Goal: Use online tool/utility: Utilize a website feature to perform a specific function

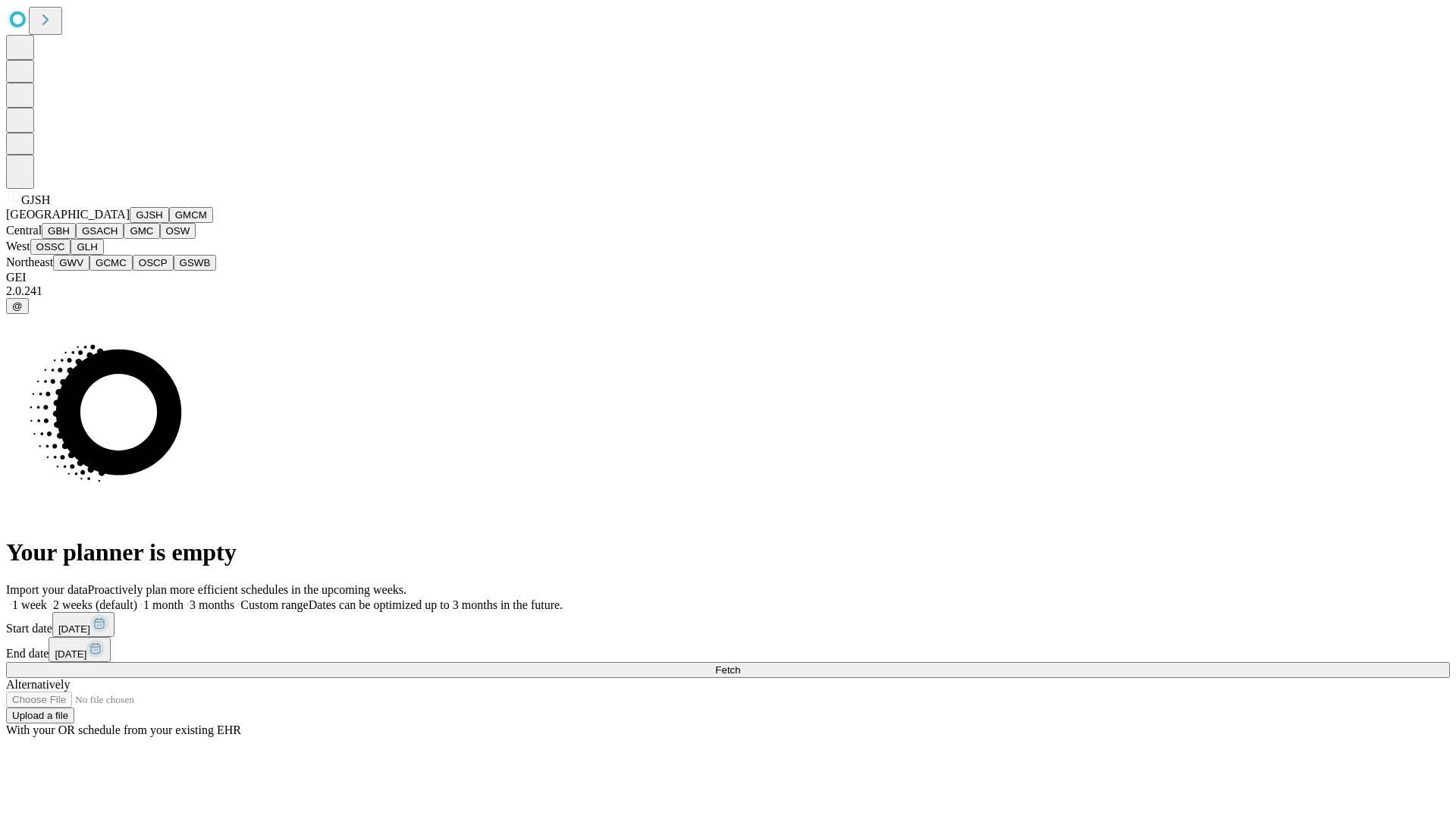
click at [130, 223] on button "GJSH" at bounding box center [149, 215] width 39 height 16
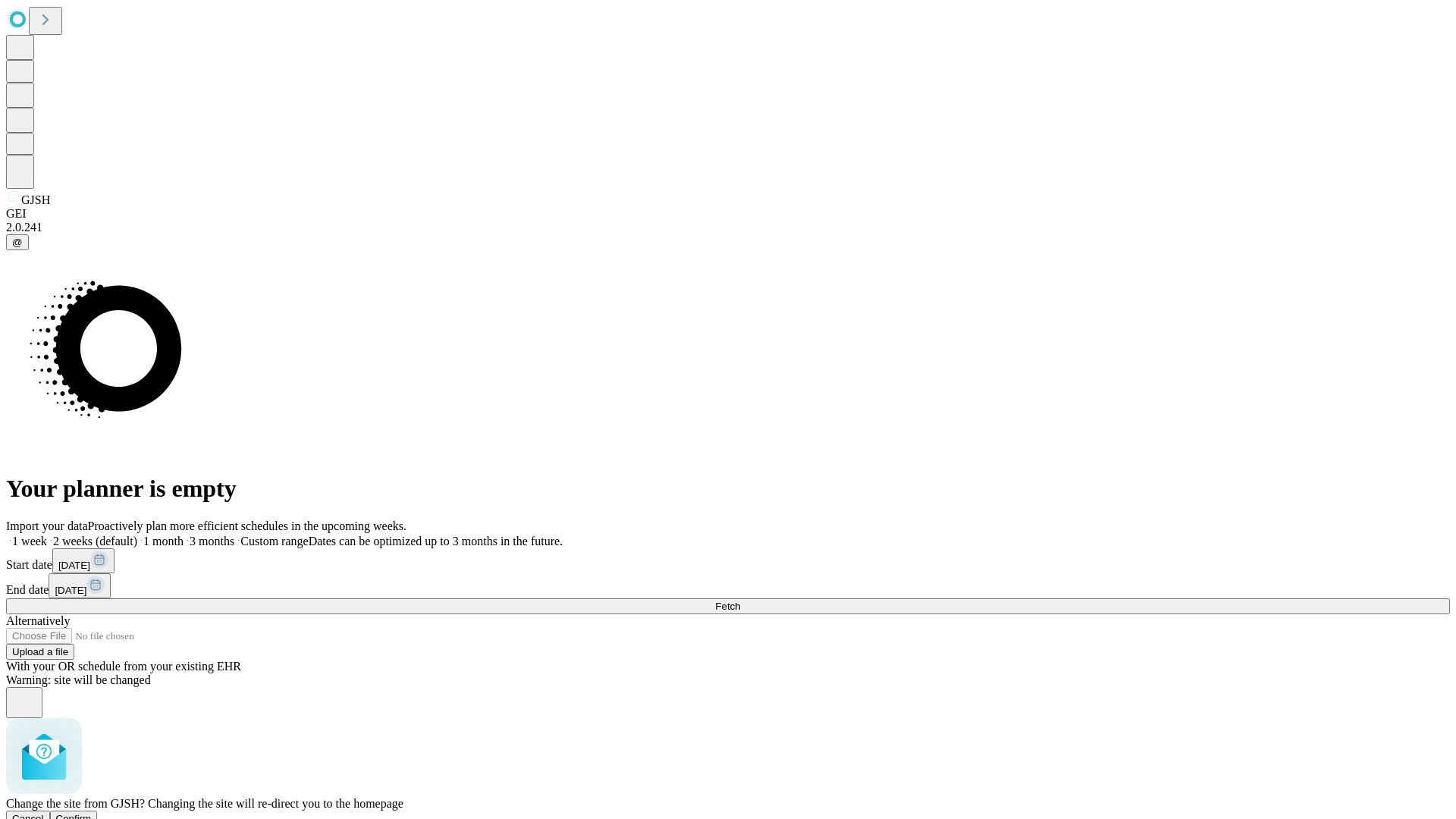
click at [92, 812] on span "Confirm" at bounding box center [74, 818] width 35 height 11
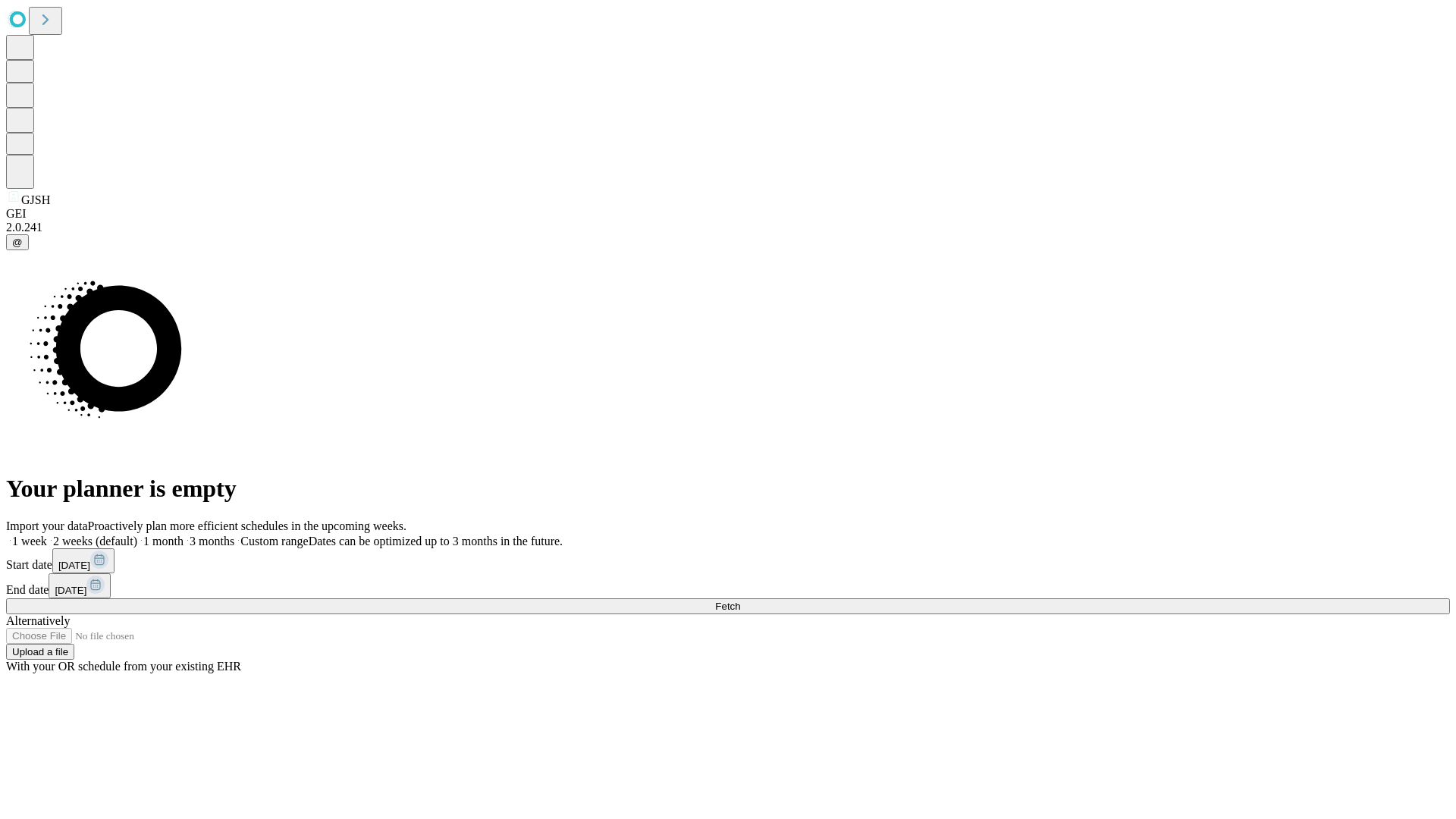
click at [138, 534] on label "2 weeks (default)" at bounding box center [92, 540] width 90 height 12
click at [740, 600] on span "Fetch" at bounding box center [728, 606] width 25 height 11
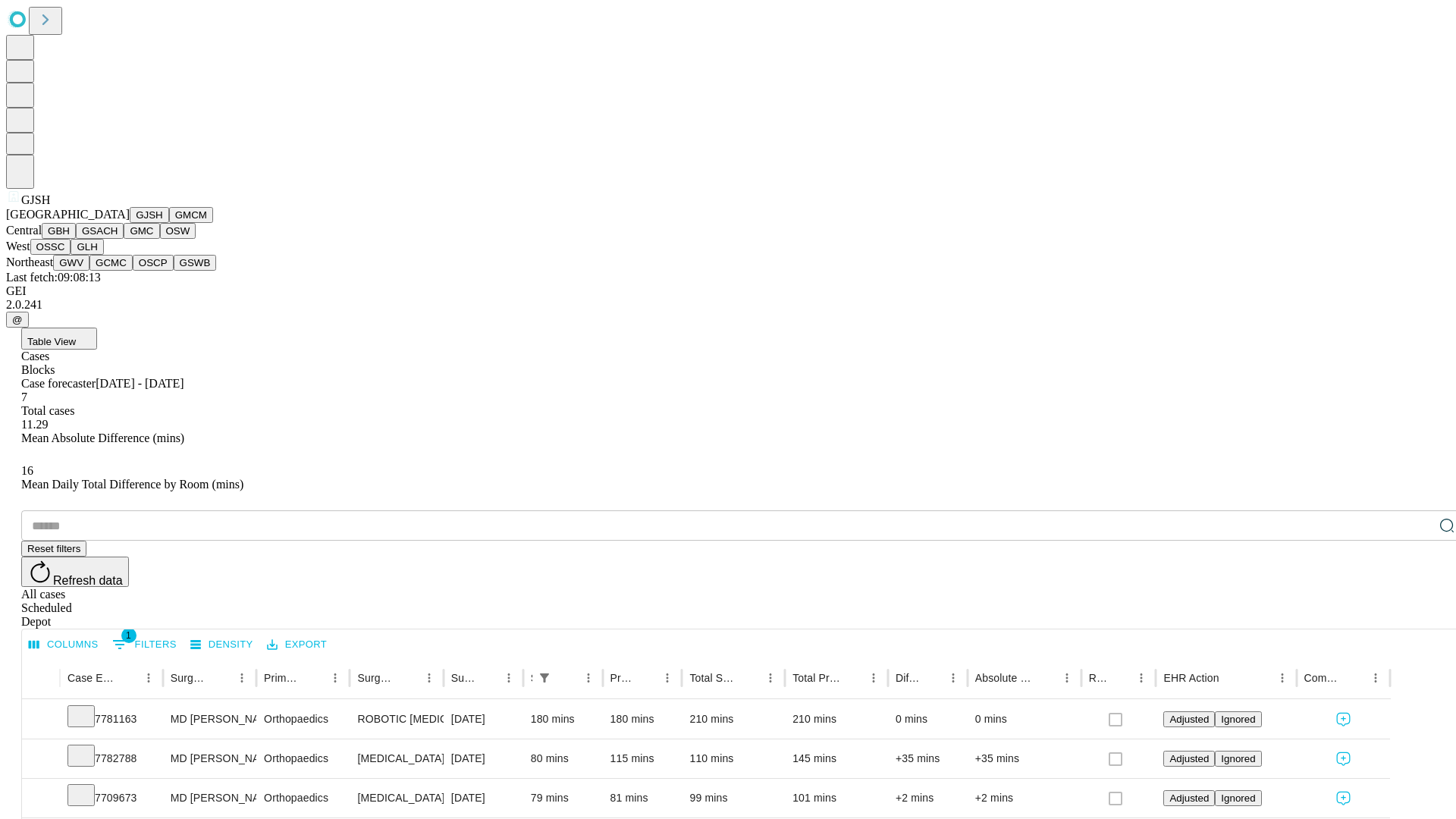
click at [169, 223] on button "GMCM" at bounding box center [191, 215] width 44 height 16
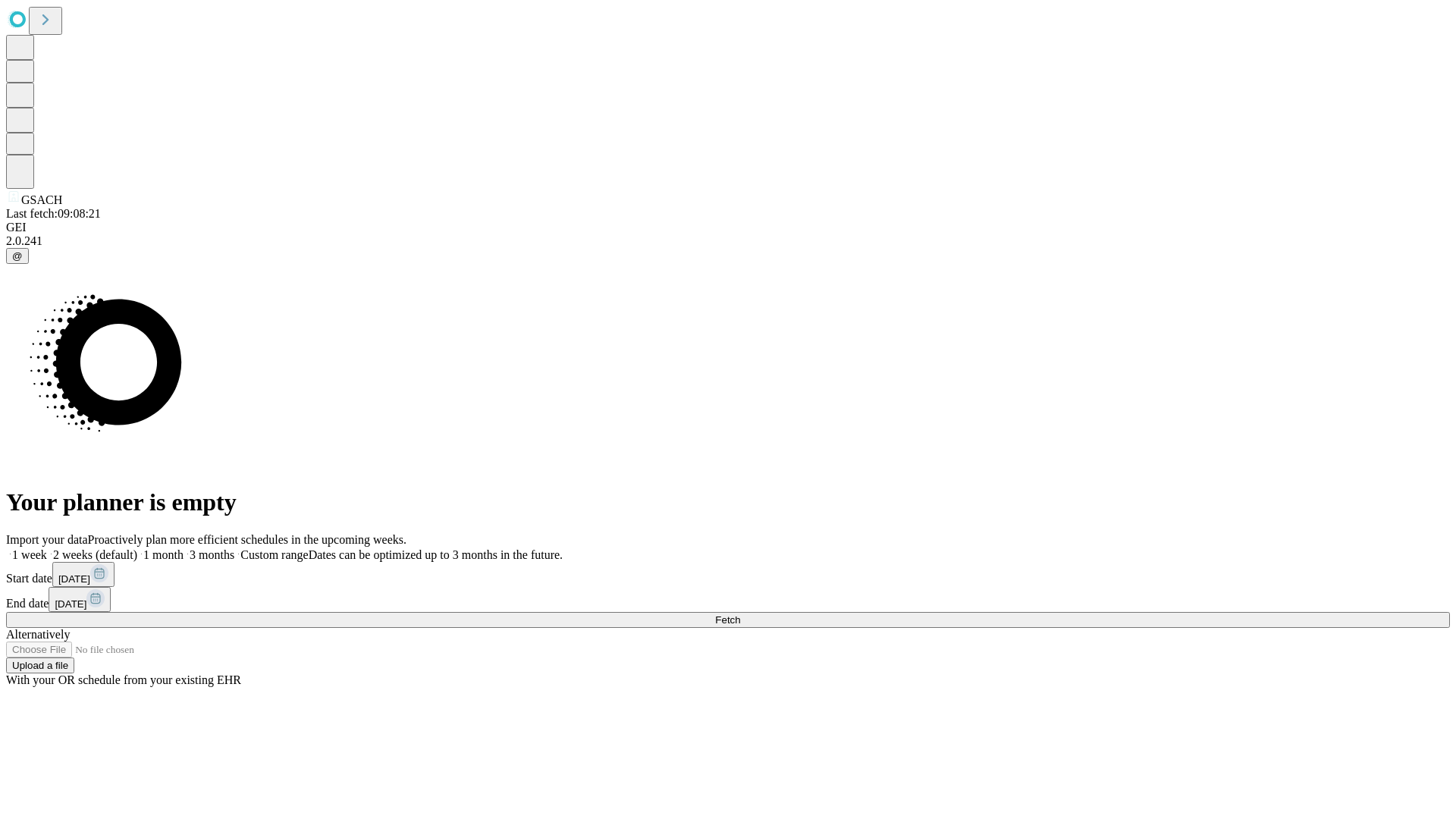
click at [138, 549] on label "2 weeks (default)" at bounding box center [92, 554] width 90 height 12
click at [740, 614] on span "Fetch" at bounding box center [728, 620] width 25 height 11
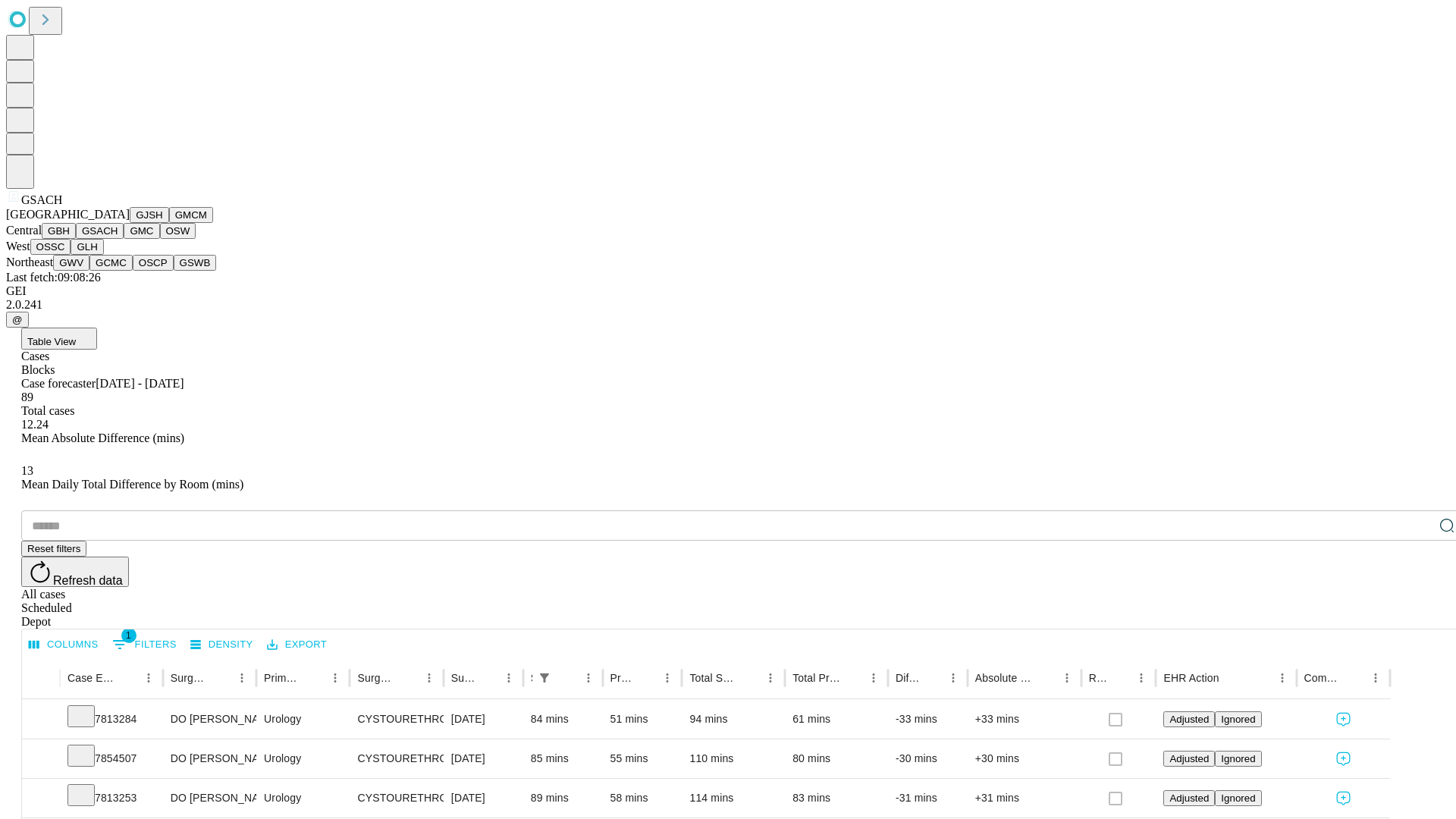
click at [123, 239] on button "GMC" at bounding box center [141, 230] width 35 height 16
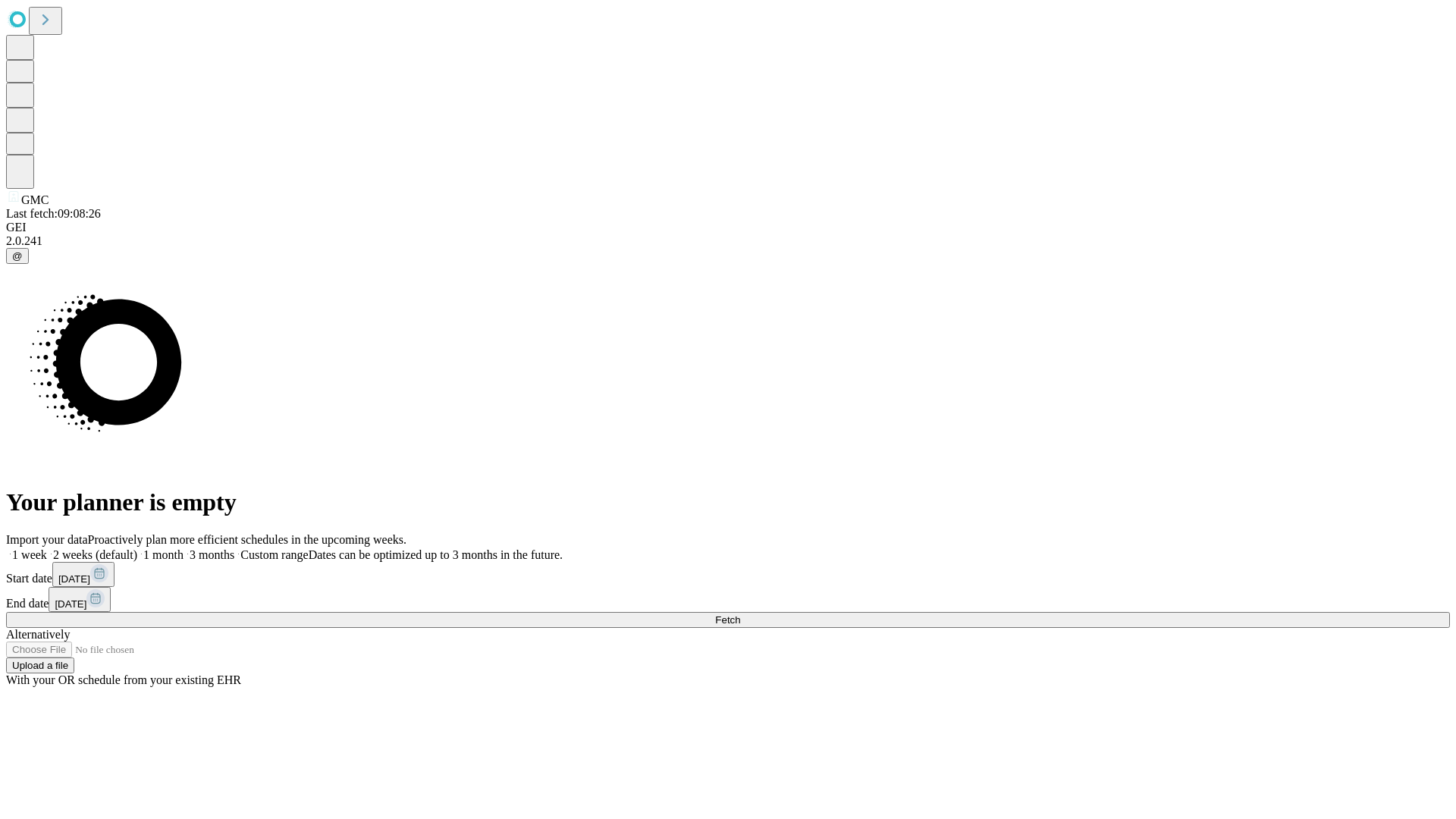
click at [138, 549] on label "2 weeks (default)" at bounding box center [92, 554] width 90 height 12
click at [740, 614] on span "Fetch" at bounding box center [728, 620] width 25 height 11
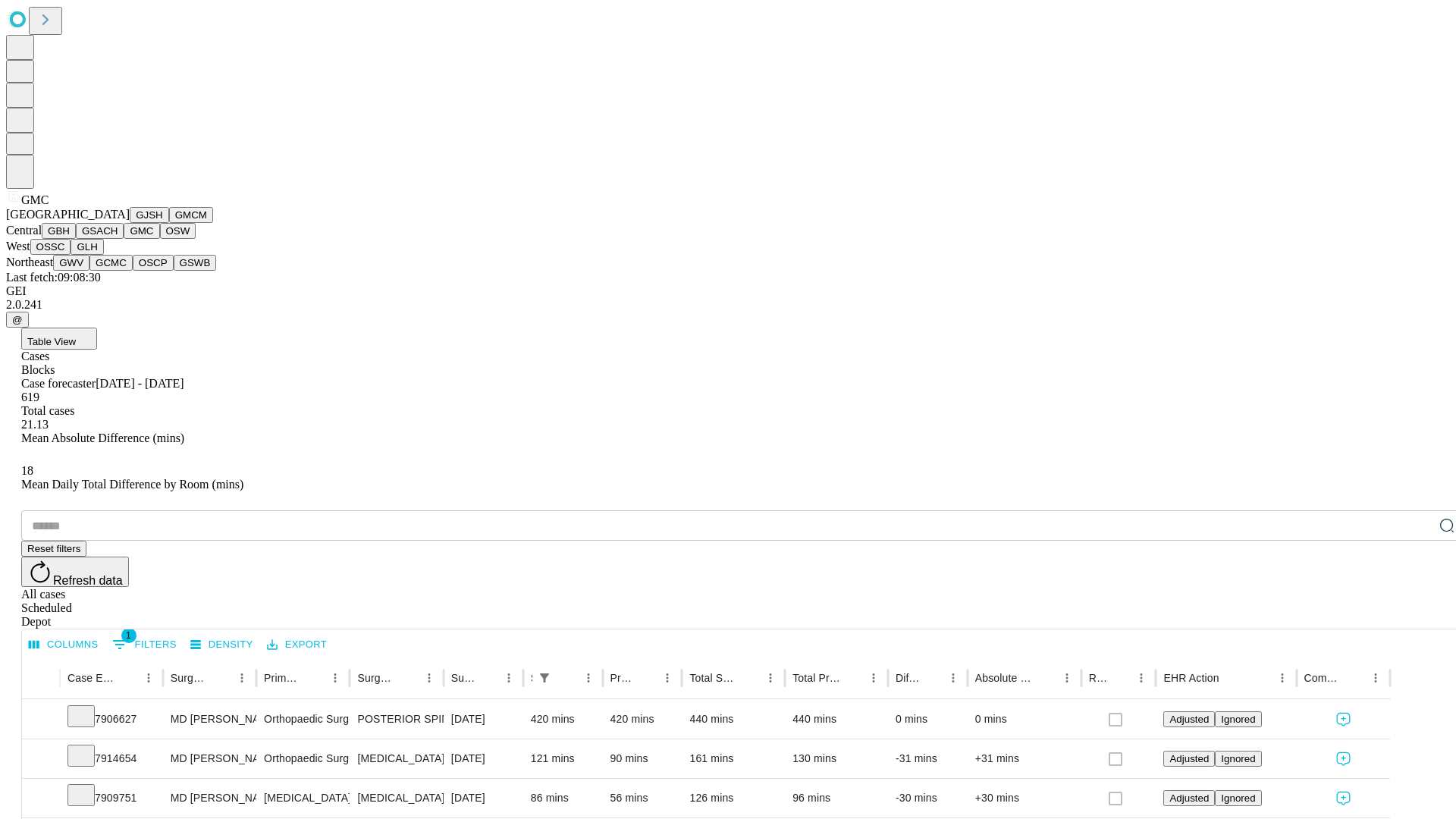
click at [160, 239] on button "OSW" at bounding box center [178, 230] width 36 height 16
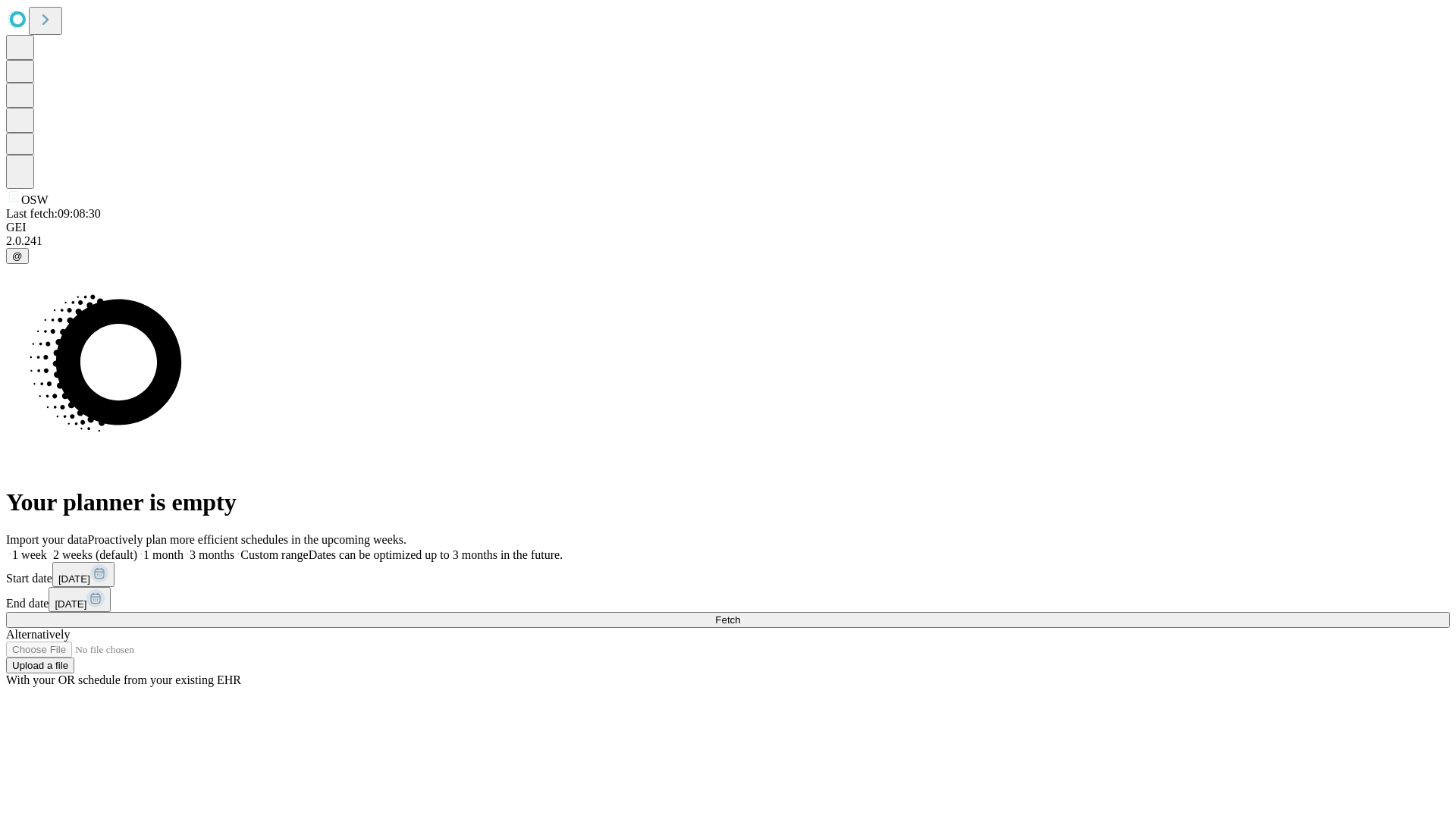
click at [138, 549] on label "2 weeks (default)" at bounding box center [92, 554] width 90 height 12
click at [740, 614] on span "Fetch" at bounding box center [728, 620] width 25 height 11
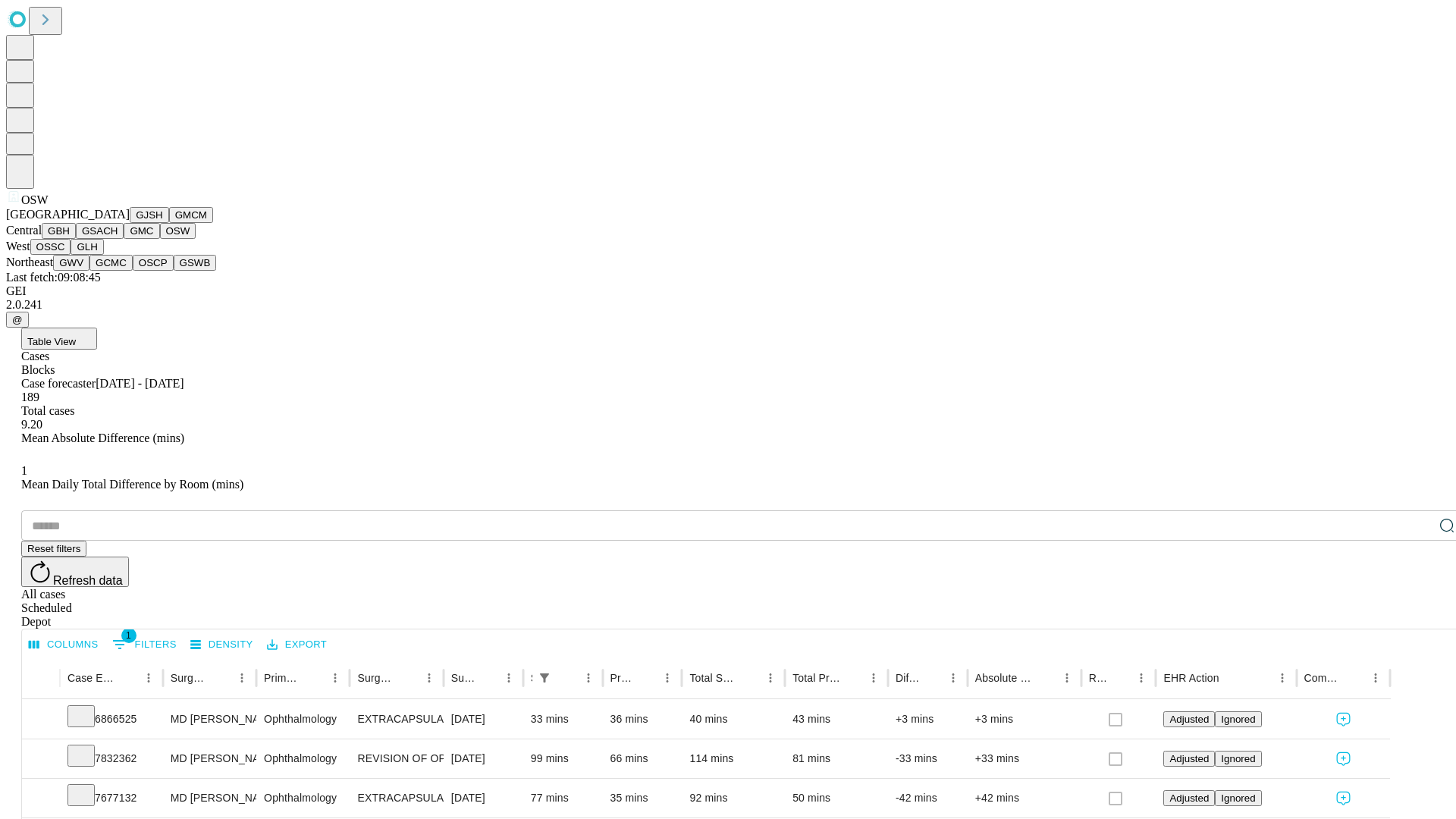
click at [72, 255] on button "OSSC" at bounding box center [51, 247] width 41 height 16
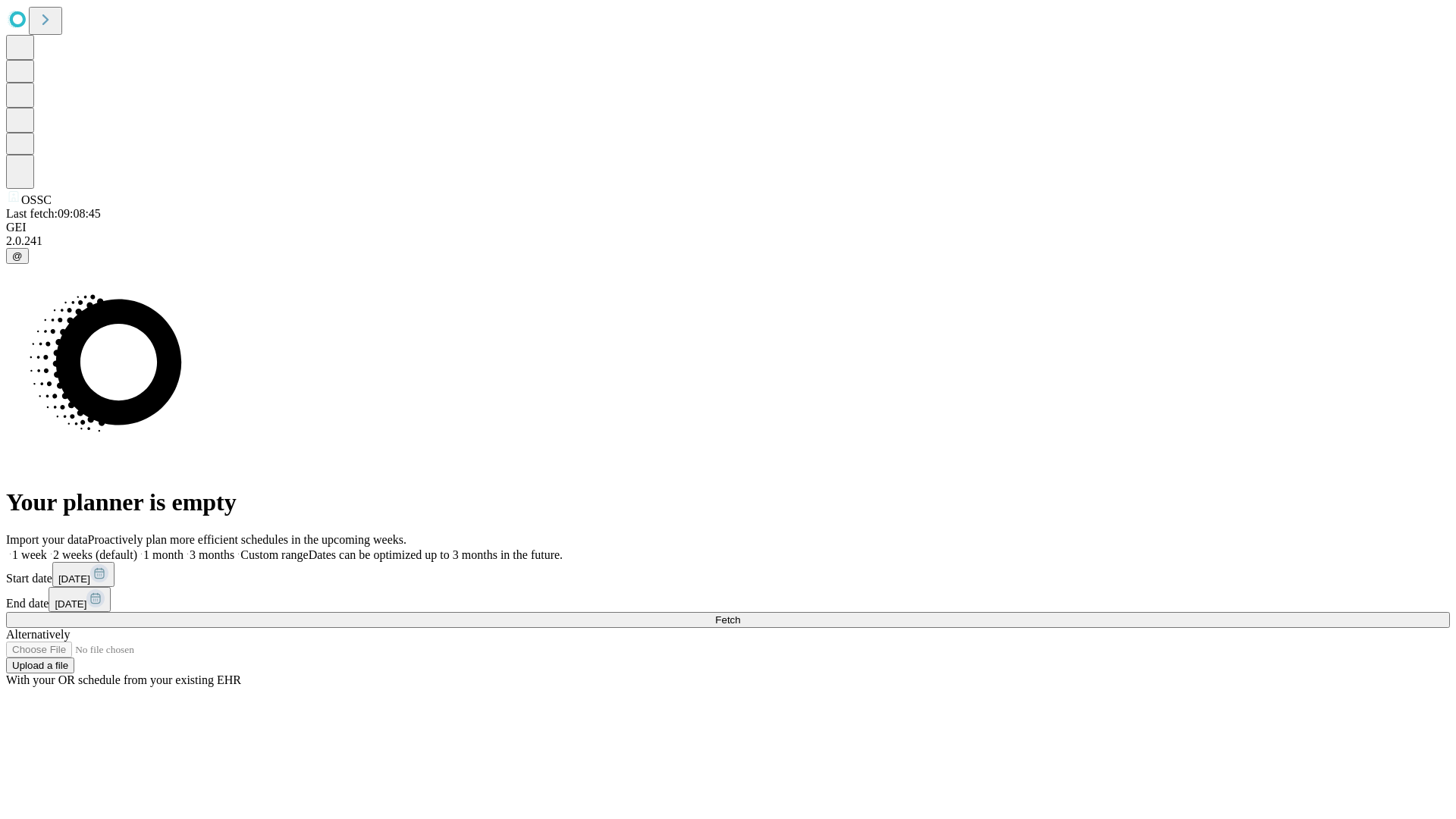
click at [138, 549] on label "2 weeks (default)" at bounding box center [92, 554] width 90 height 12
click at [740, 614] on span "Fetch" at bounding box center [728, 620] width 25 height 11
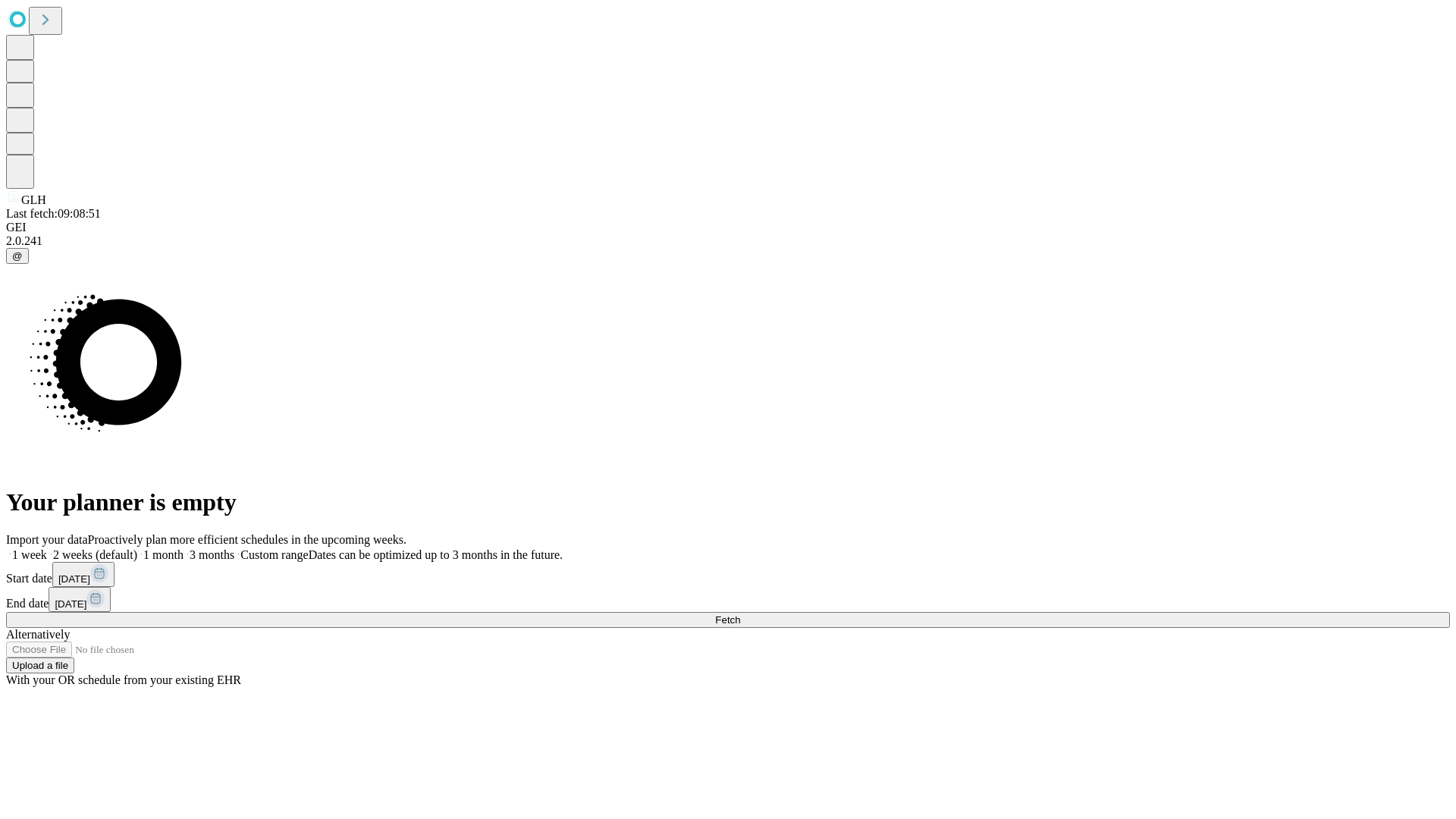
click at [138, 549] on label "2 weeks (default)" at bounding box center [92, 554] width 90 height 12
click at [740, 614] on span "Fetch" at bounding box center [728, 620] width 25 height 11
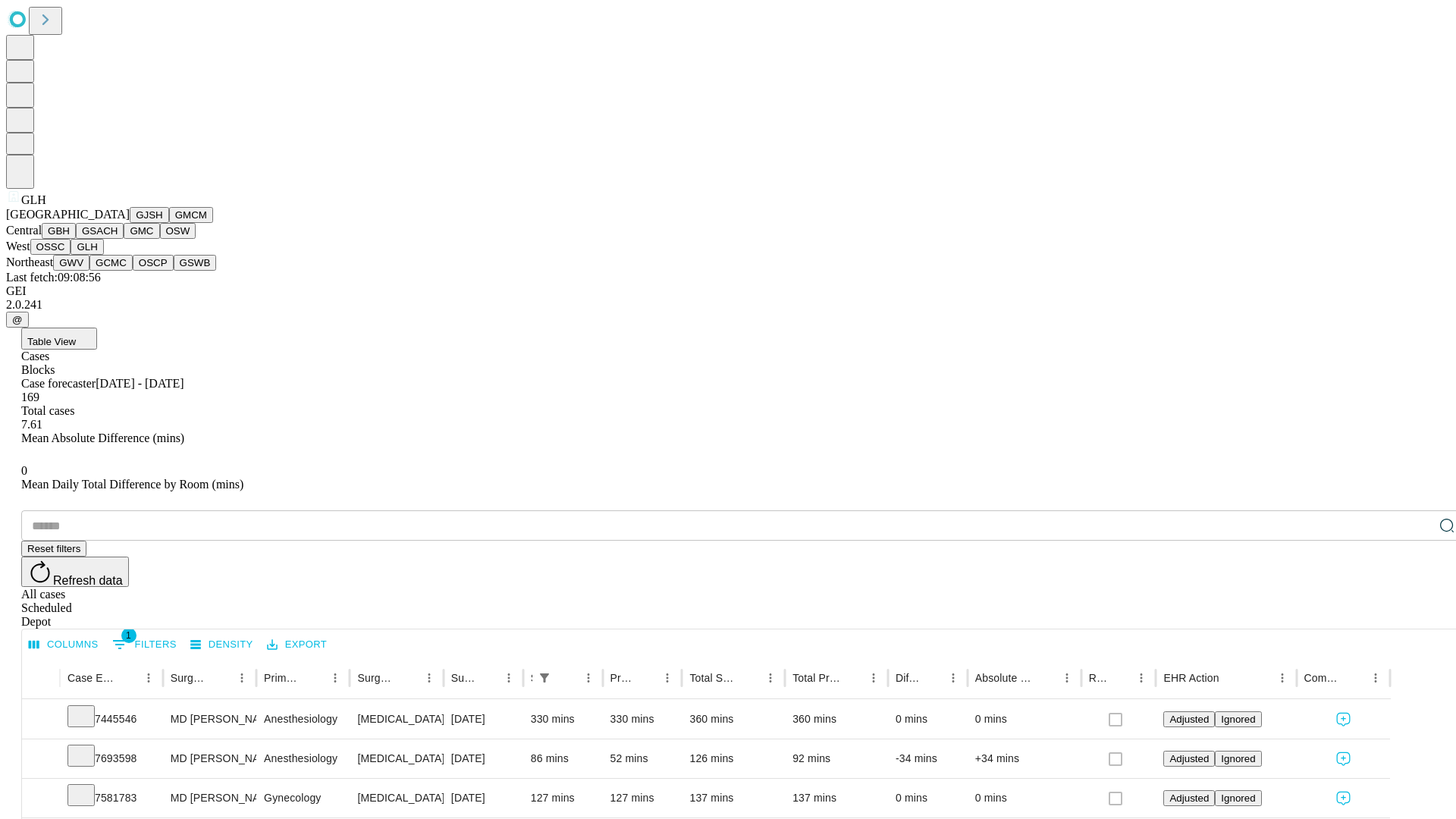
click at [90, 270] on button "GWV" at bounding box center [72, 263] width 36 height 16
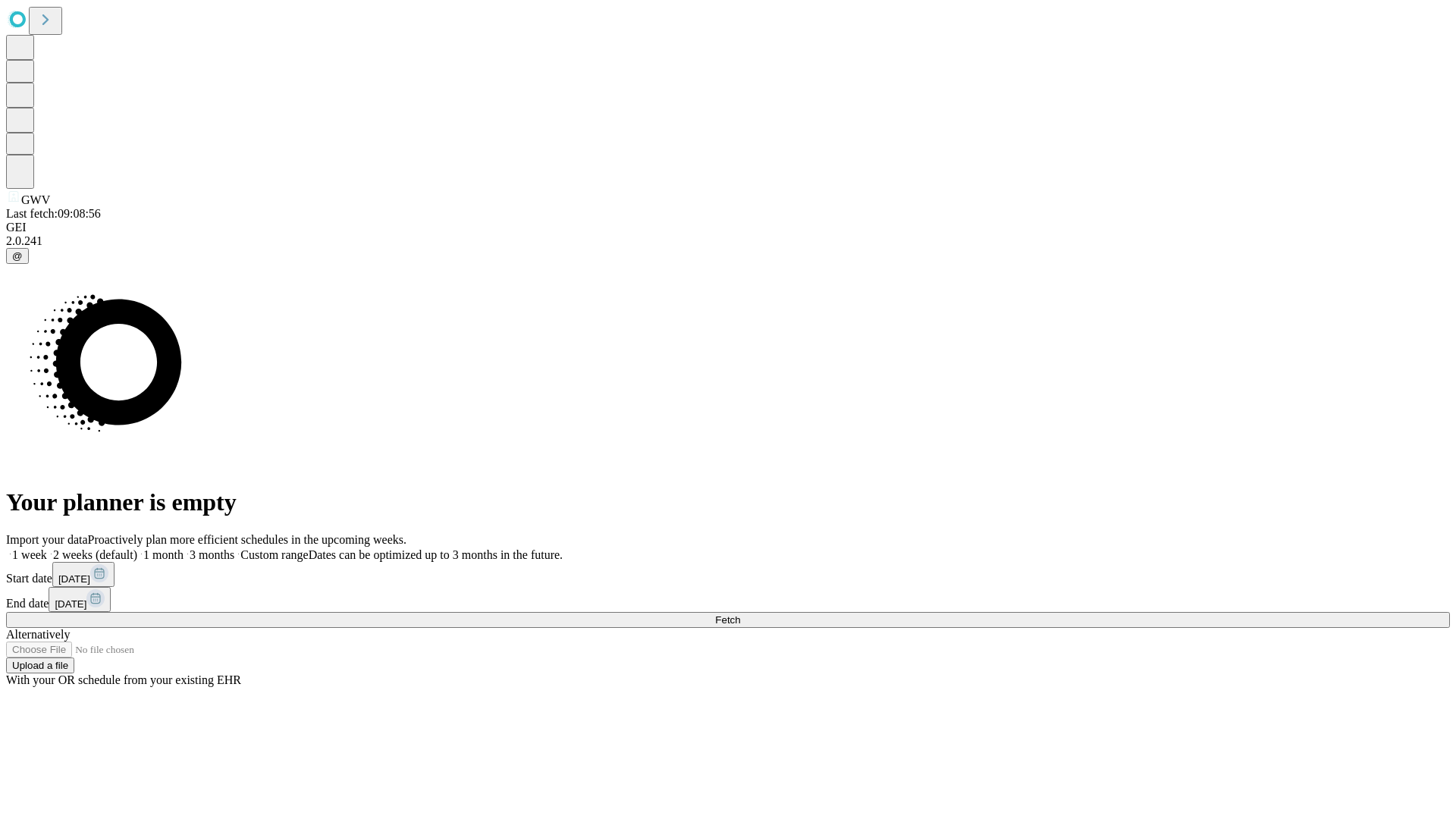
click at [138, 549] on label "2 weeks (default)" at bounding box center [92, 554] width 90 height 12
click at [740, 614] on span "Fetch" at bounding box center [728, 620] width 25 height 11
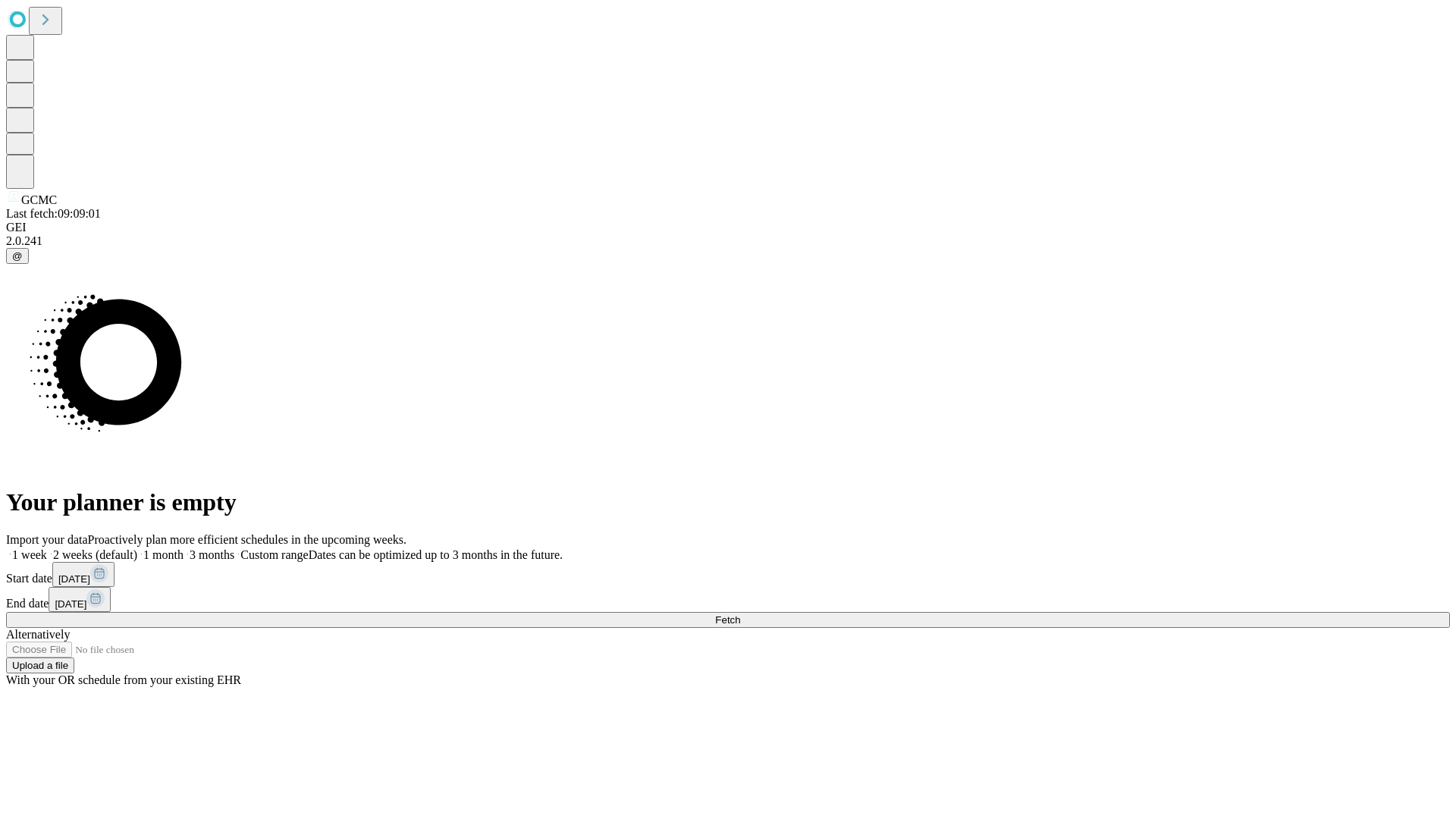
click at [740, 614] on span "Fetch" at bounding box center [728, 620] width 25 height 11
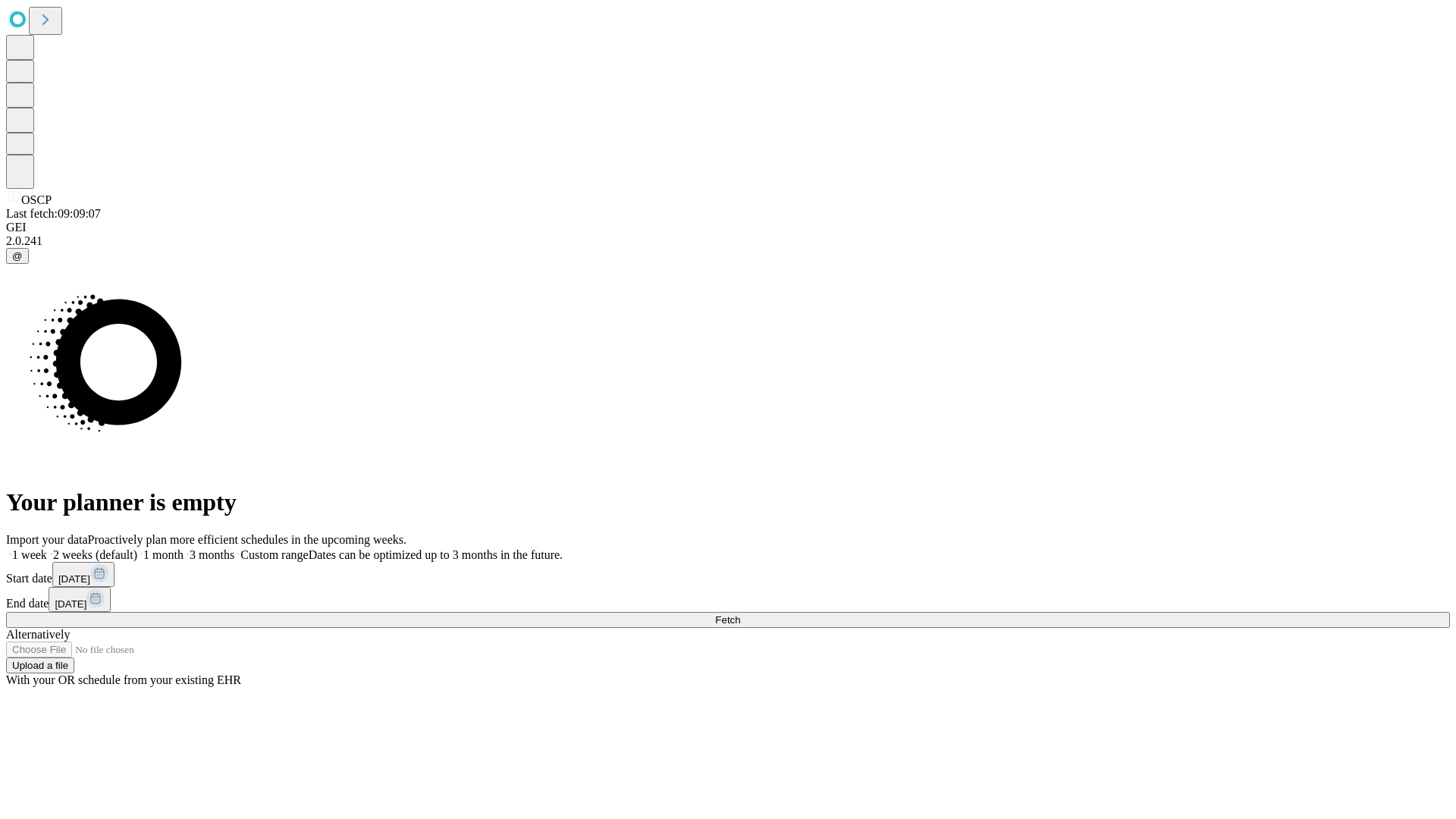
click at [138, 549] on label "2 weeks (default)" at bounding box center [92, 554] width 90 height 12
click at [740, 614] on span "Fetch" at bounding box center [728, 620] width 25 height 11
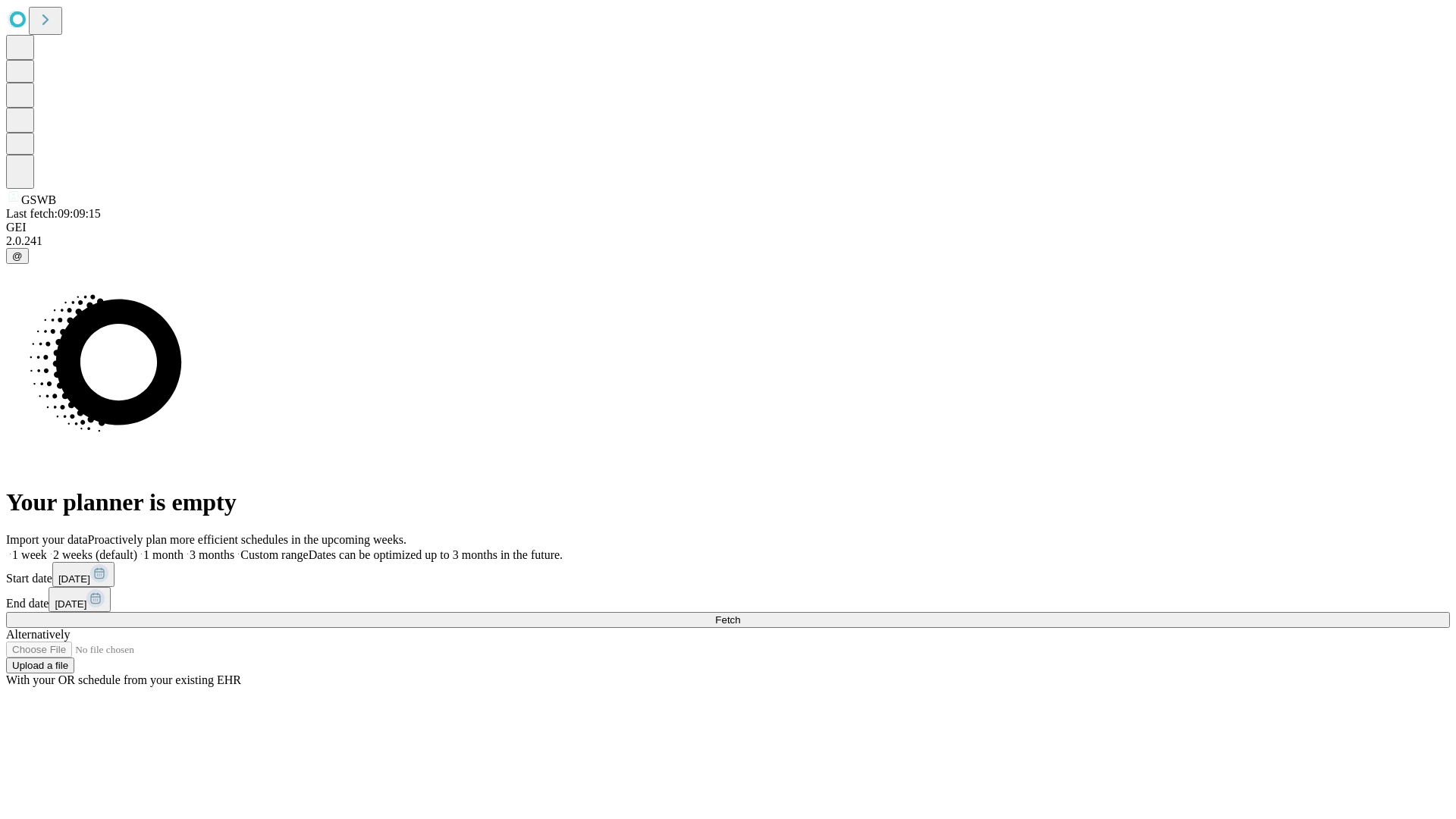
click at [138, 549] on label "2 weeks (default)" at bounding box center [92, 554] width 90 height 12
click at [740, 614] on span "Fetch" at bounding box center [728, 620] width 25 height 11
